Goal: Information Seeking & Learning: Learn about a topic

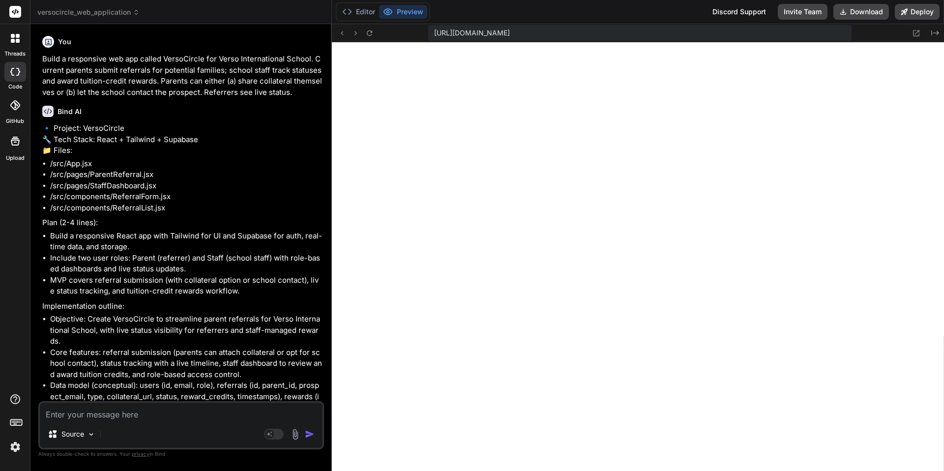
scroll to position [280, 0]
click at [183, 72] on p "Build a responsive web app called VersoCircle for Verso International School. C…" at bounding box center [182, 76] width 280 height 44
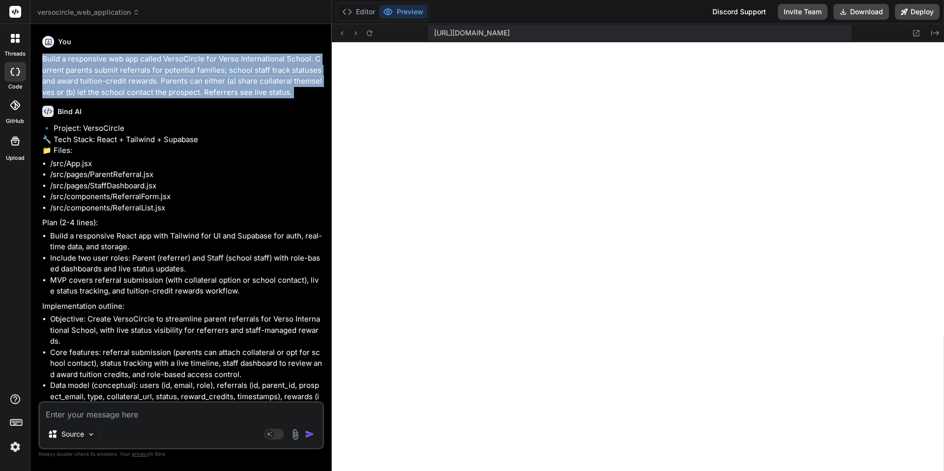
click at [183, 72] on p "Build a responsive web app called VersoCircle for Verso International School. C…" at bounding box center [182, 76] width 280 height 44
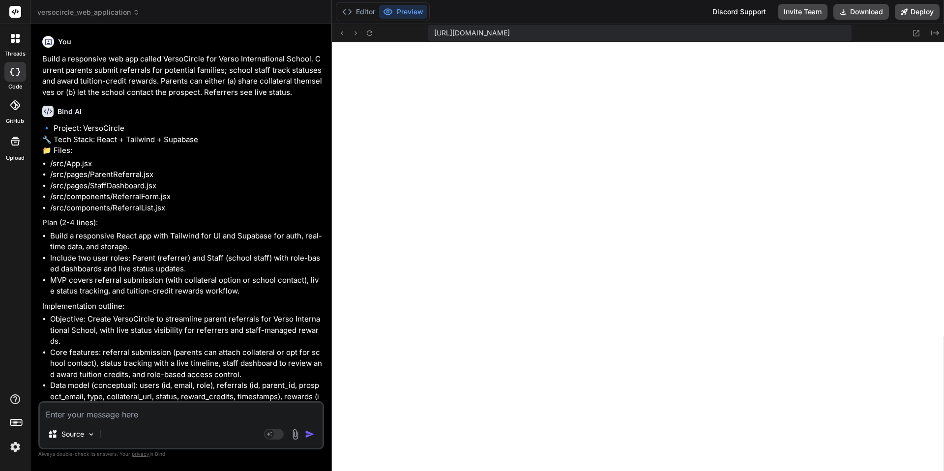
click at [402, 11] on button "Preview" at bounding box center [403, 12] width 48 height 14
click at [915, 34] on icon at bounding box center [917, 33] width 8 height 8
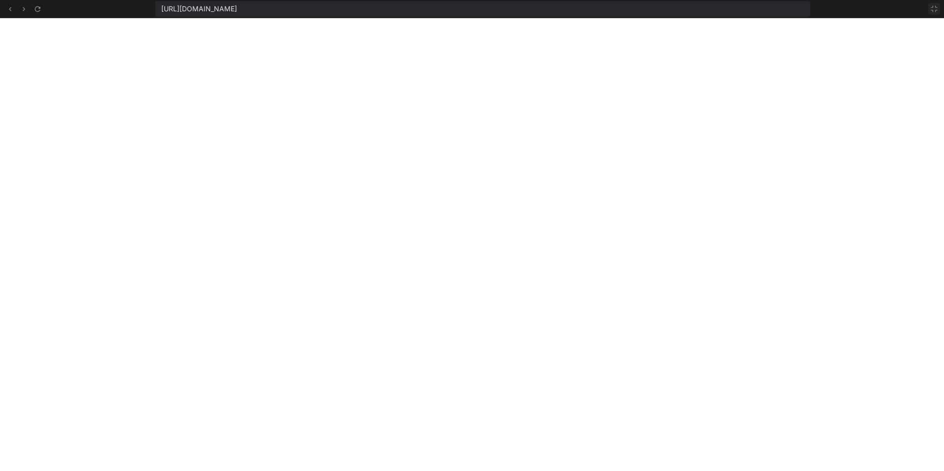
click at [936, 9] on icon at bounding box center [935, 9] width 8 height 8
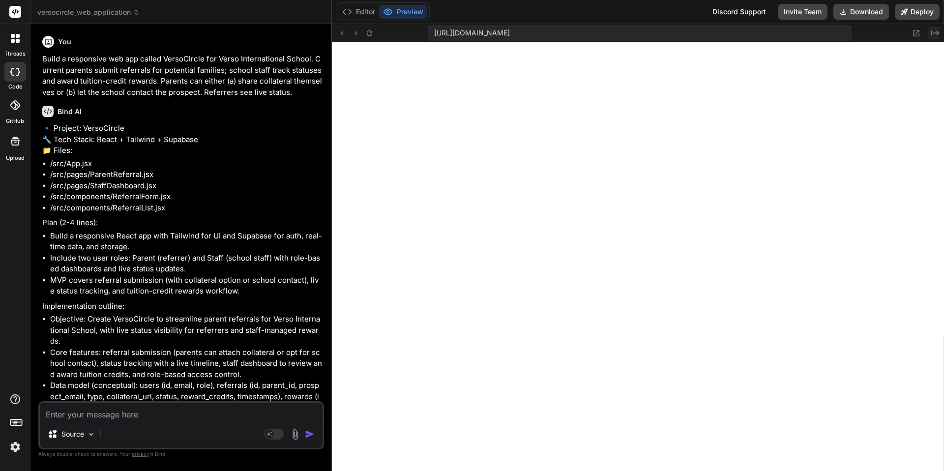
click at [935, 33] on icon "Created with Pixso." at bounding box center [936, 33] width 8 height 8
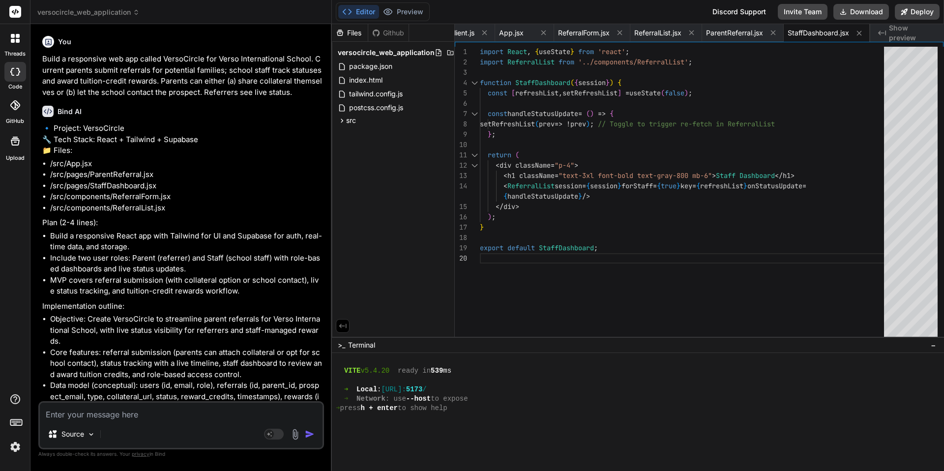
click at [885, 33] on icon at bounding box center [883, 32] width 8 height 5
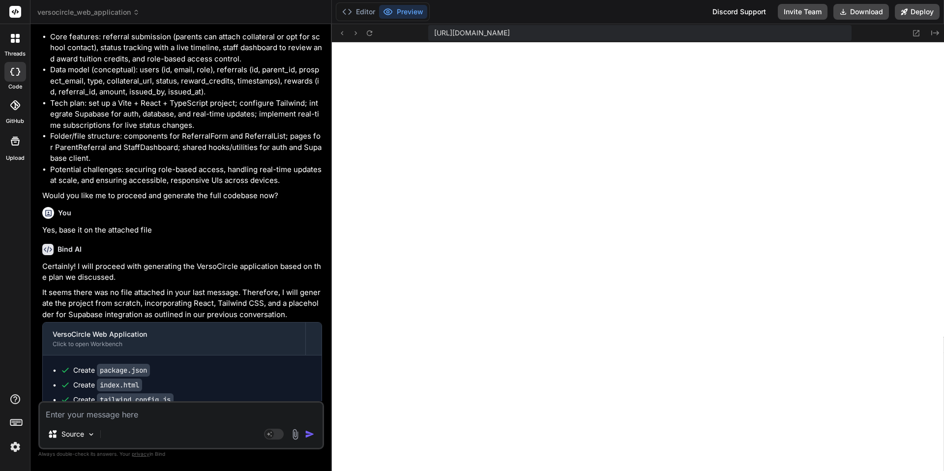
scroll to position [0, 0]
